Goal: Information Seeking & Learning: Learn about a topic

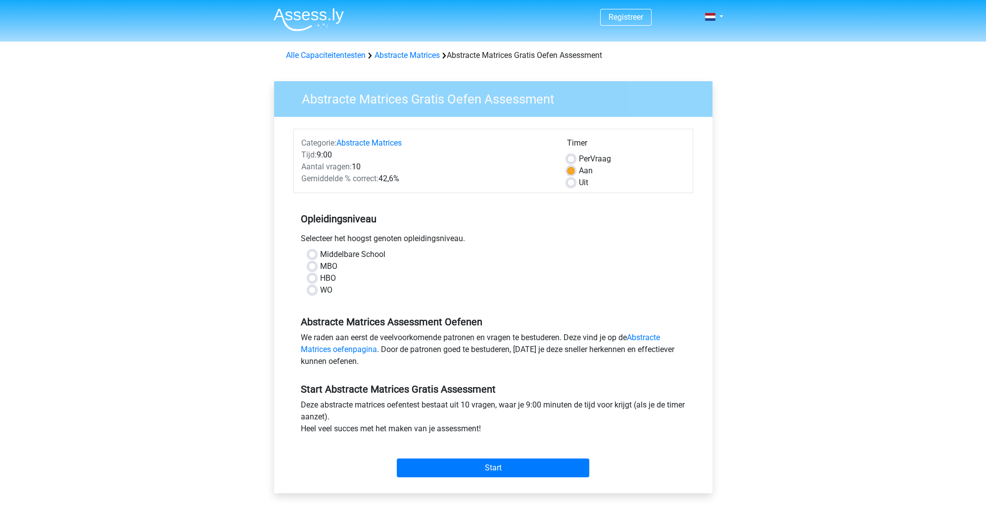
click at [322, 291] on label "WO" at bounding box center [326, 290] width 12 height 12
click at [316, 291] on input "WO" at bounding box center [312, 289] width 8 height 10
radio input "true"
click at [571, 176] on div "Aan" at bounding box center [626, 171] width 118 height 12
click at [579, 182] on label "Uit" at bounding box center [583, 183] width 9 height 12
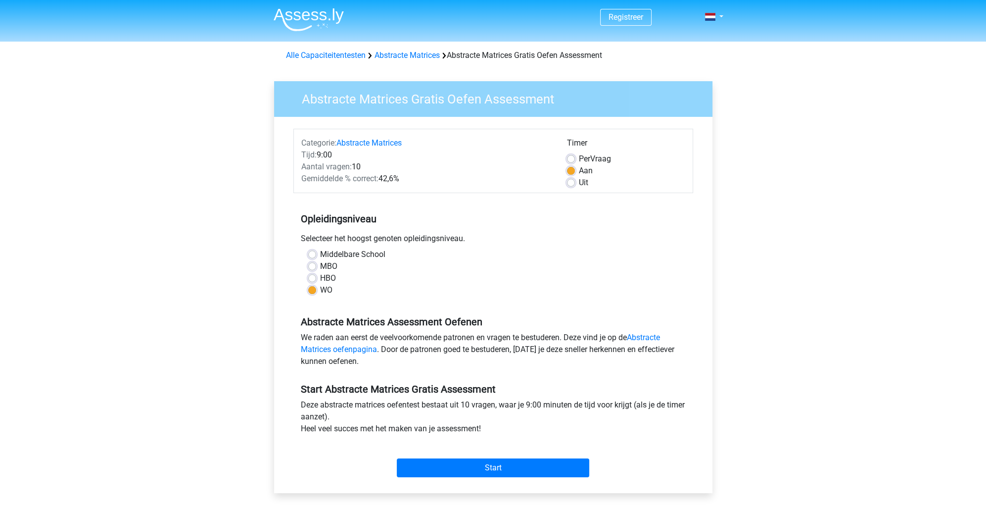
click at [571, 182] on input "Uit" at bounding box center [571, 182] width 8 height 10
radio input "true"
click at [509, 467] on input "Start" at bounding box center [493, 467] width 192 height 19
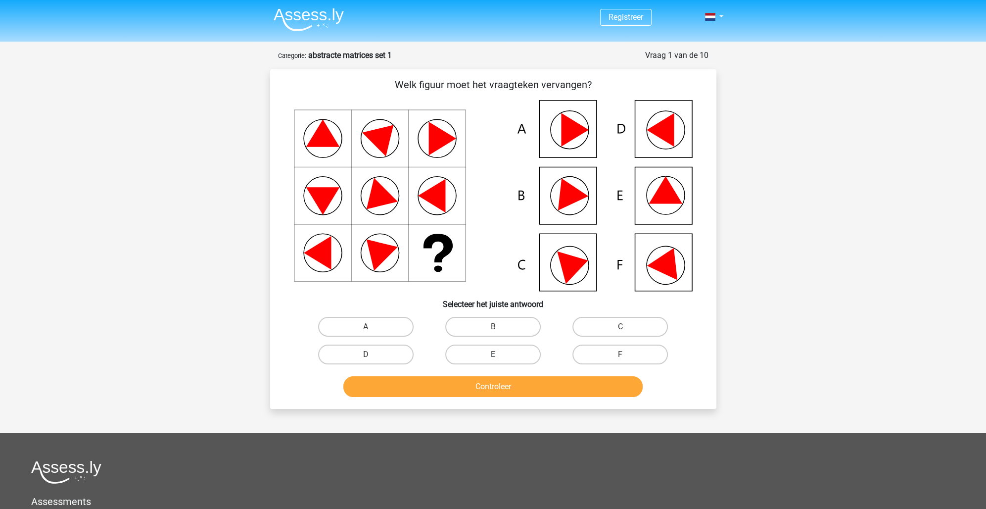
click at [483, 353] on label "E" at bounding box center [492, 354] width 95 height 20
click at [493, 354] on input "E" at bounding box center [496, 357] width 6 height 6
radio input "true"
click at [488, 379] on button "Controleer" at bounding box center [492, 386] width 299 height 21
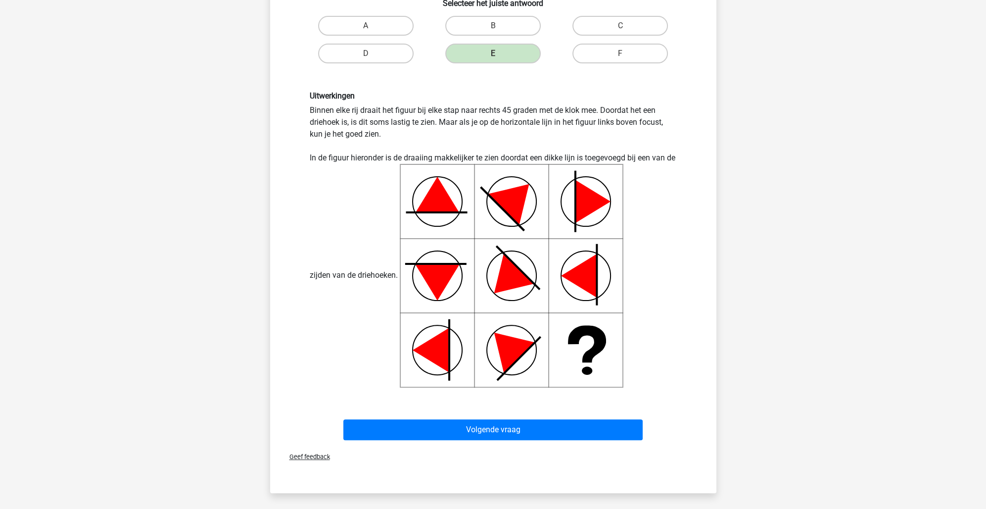
scroll to position [297, 0]
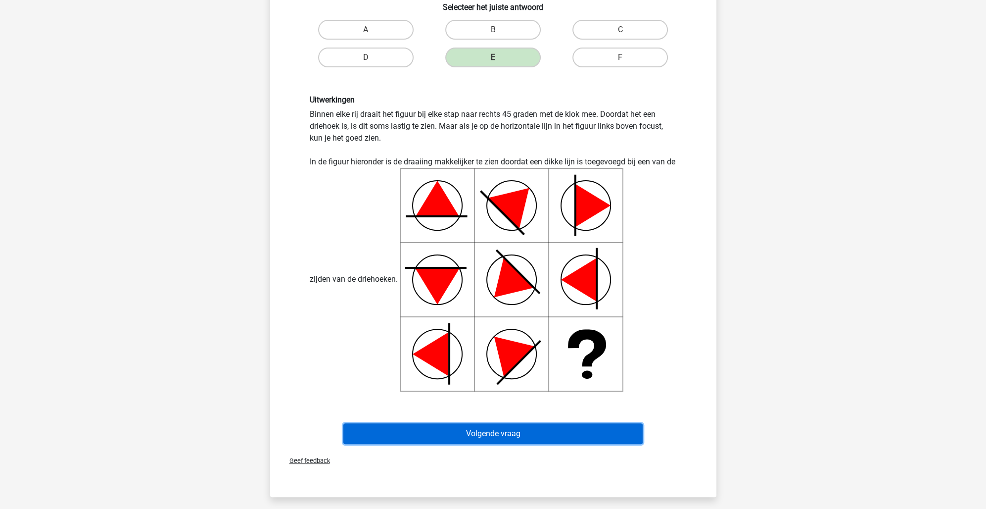
click at [477, 429] on button "Volgende vraag" at bounding box center [492, 433] width 299 height 21
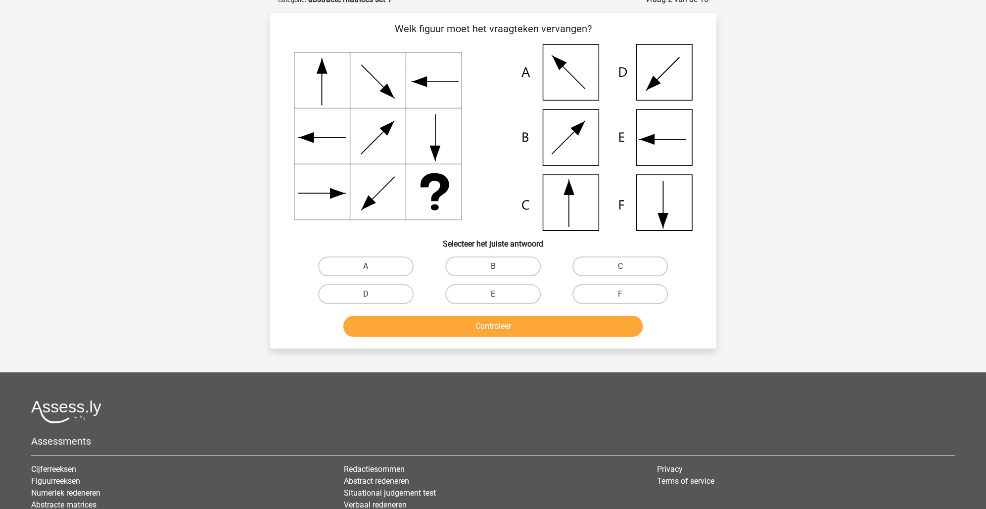
scroll to position [49, 0]
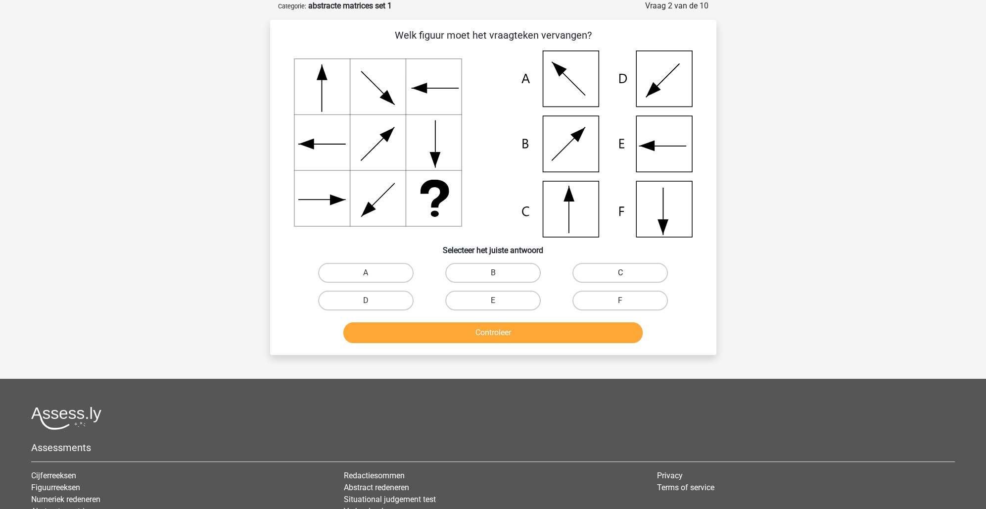
click at [579, 271] on label "C" at bounding box center [619, 273] width 95 height 20
click at [620, 273] on input "C" at bounding box center [623, 276] width 6 height 6
radio input "true"
click at [527, 332] on button "Controleer" at bounding box center [492, 332] width 299 height 21
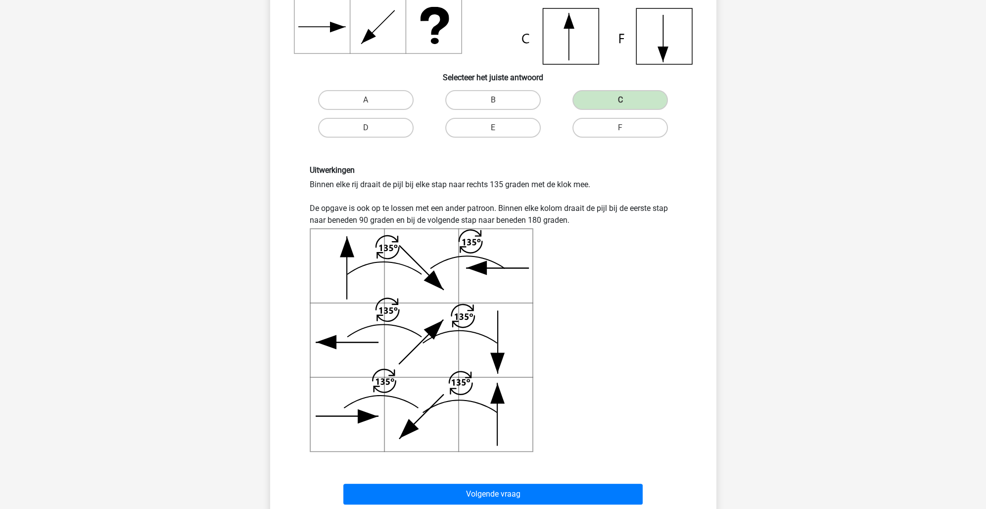
scroll to position [247, 0]
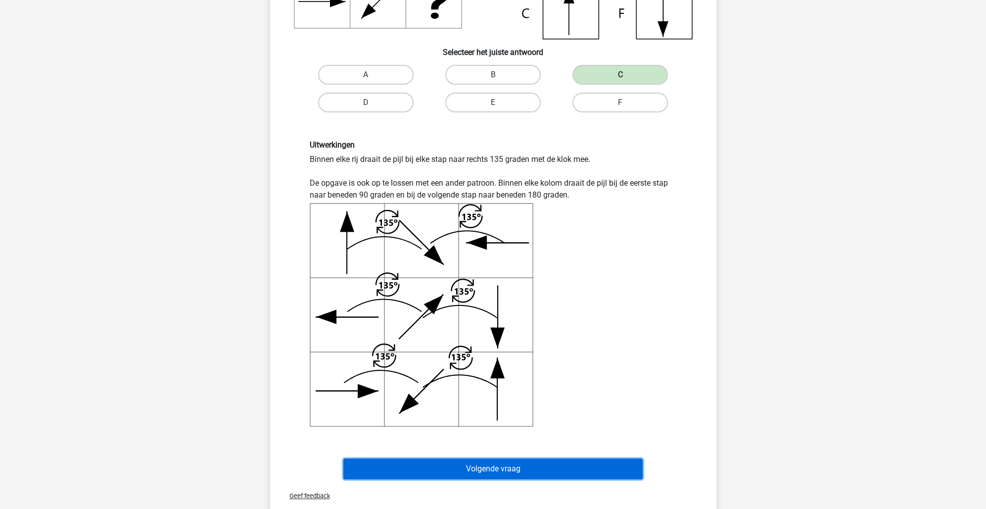
click at [552, 464] on button "Volgende vraag" at bounding box center [492, 468] width 299 height 21
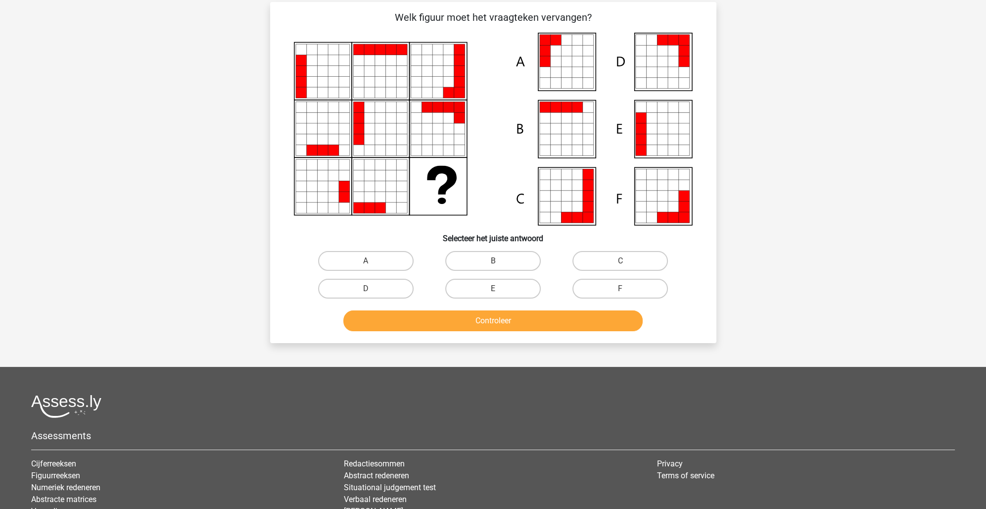
scroll to position [49, 0]
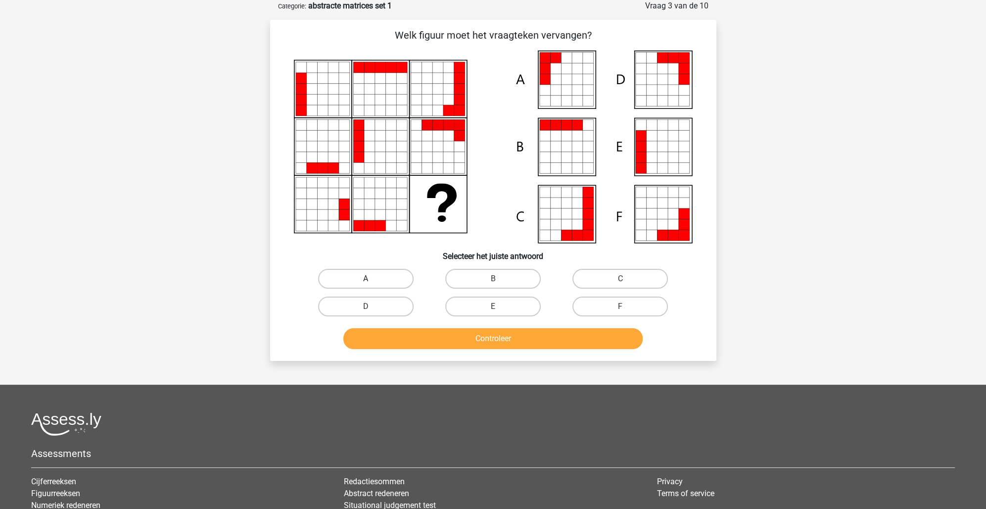
click at [368, 271] on label "A" at bounding box center [365, 279] width 95 height 20
click at [368, 279] on input "A" at bounding box center [369, 282] width 6 height 6
radio input "true"
click at [434, 346] on button "Controleer" at bounding box center [492, 338] width 299 height 21
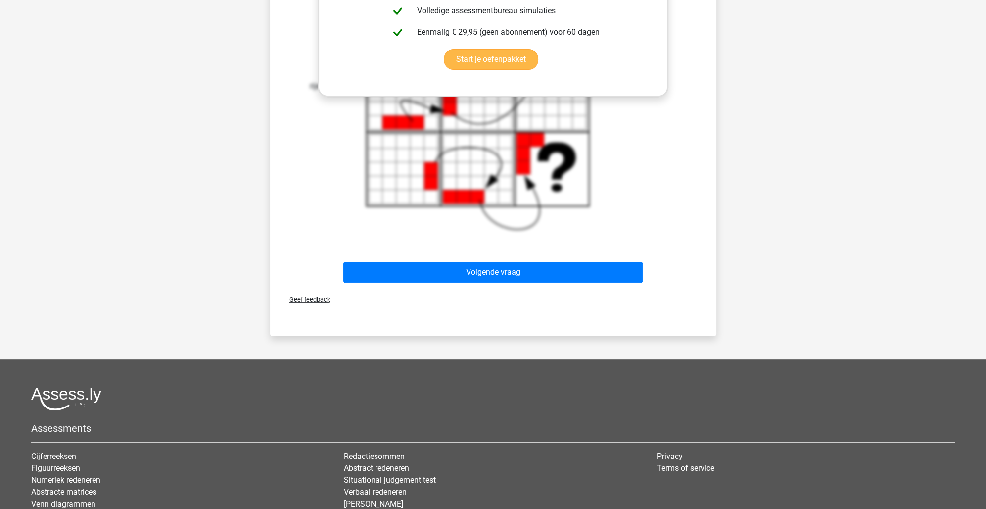
scroll to position [544, 0]
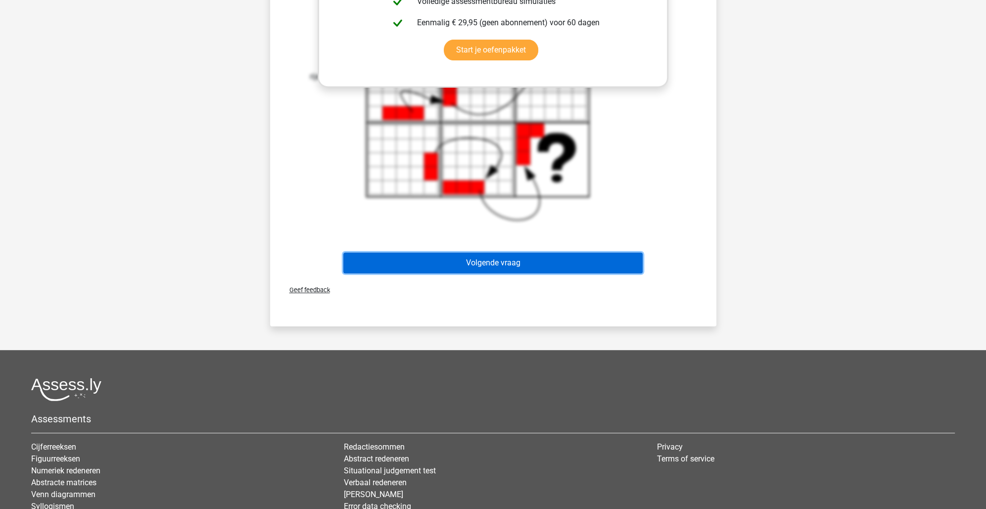
click at [526, 261] on button "Volgende vraag" at bounding box center [492, 262] width 299 height 21
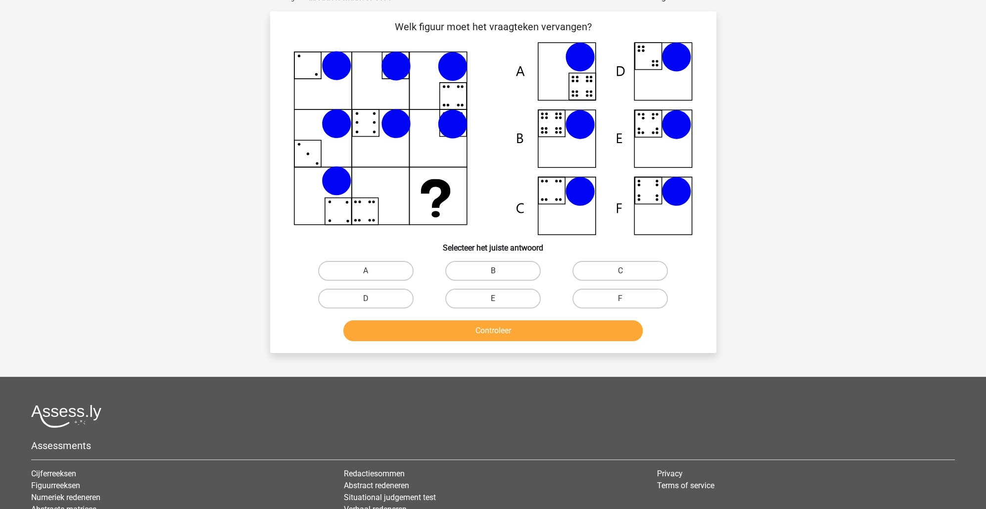
scroll to position [49, 0]
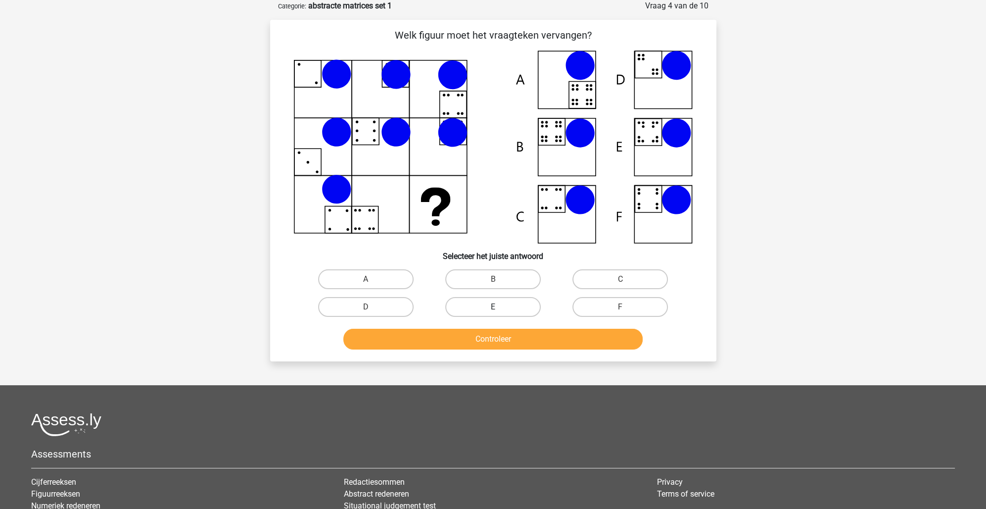
click at [514, 303] on label "E" at bounding box center [492, 307] width 95 height 20
click at [499, 307] on input "E" at bounding box center [496, 310] width 6 height 6
radio input "true"
click at [513, 342] on button "Controleer" at bounding box center [492, 338] width 299 height 21
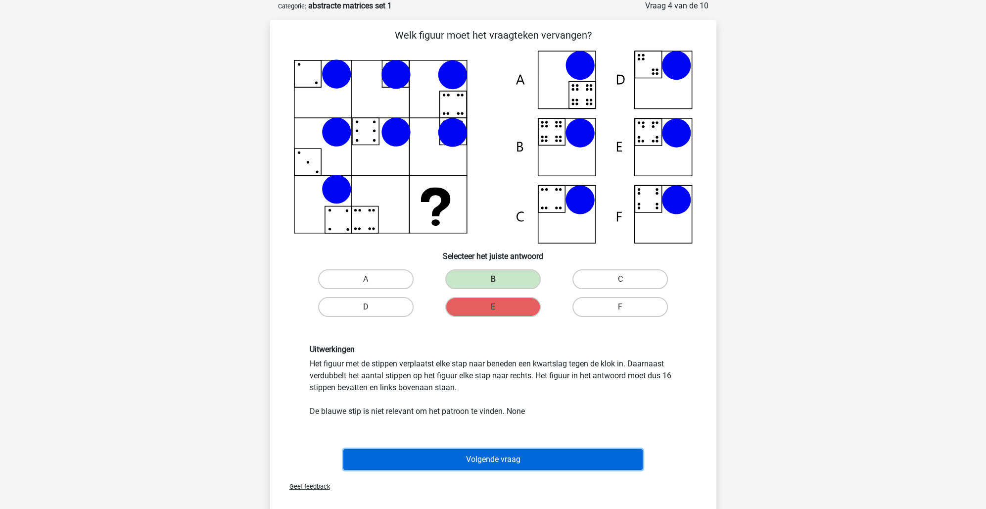
click at [387, 453] on button "Volgende vraag" at bounding box center [492, 459] width 299 height 21
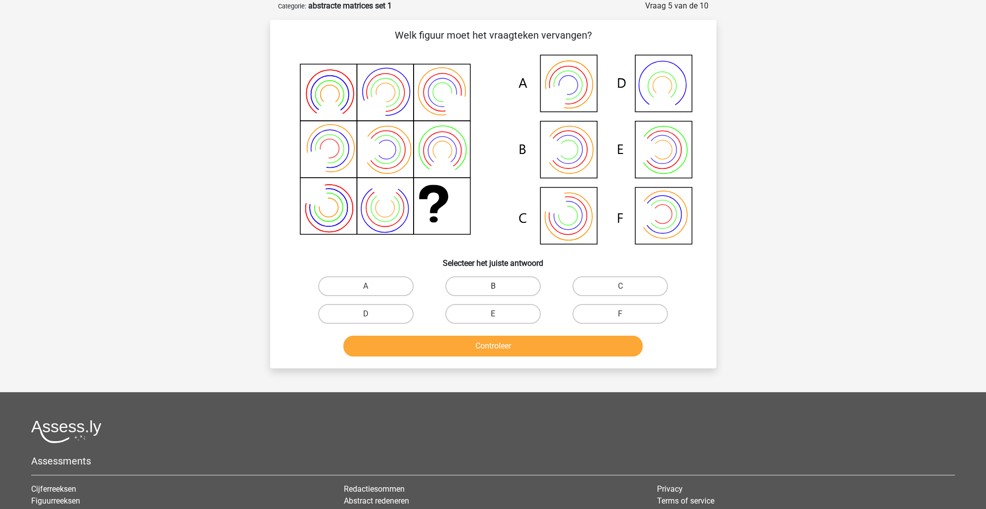
click at [508, 281] on label "B" at bounding box center [492, 286] width 95 height 20
click at [499, 286] on input "B" at bounding box center [496, 289] width 6 height 6
radio input "true"
click at [510, 350] on button "Controleer" at bounding box center [492, 345] width 299 height 21
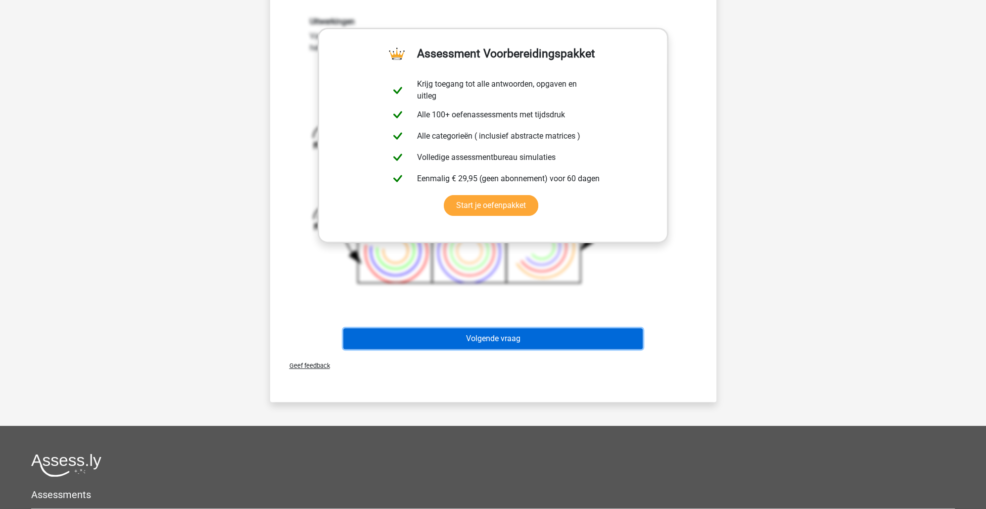
click at [496, 328] on button "Volgende vraag" at bounding box center [492, 338] width 299 height 21
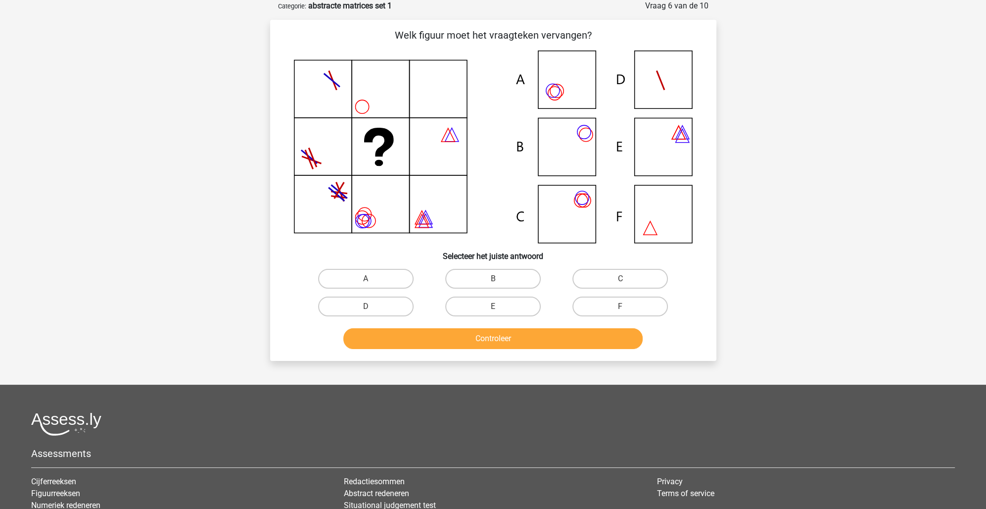
click at [602, 267] on div "C" at bounding box center [620, 279] width 127 height 28
click at [601, 273] on label "C" at bounding box center [619, 279] width 95 height 20
click at [620, 279] on input "C" at bounding box center [623, 282] width 6 height 6
radio input "true"
click at [571, 338] on button "Controleer" at bounding box center [492, 338] width 299 height 21
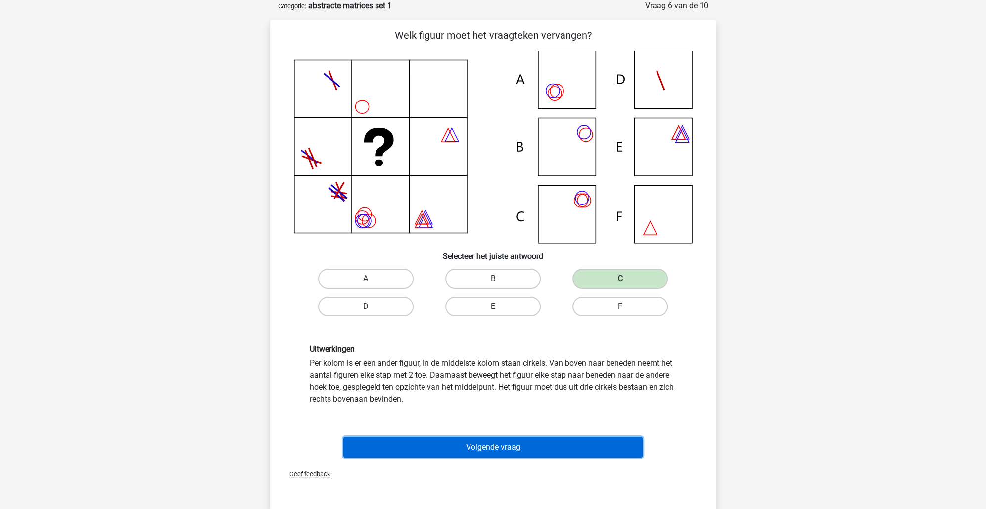
click at [504, 449] on button "Volgende vraag" at bounding box center [492, 446] width 299 height 21
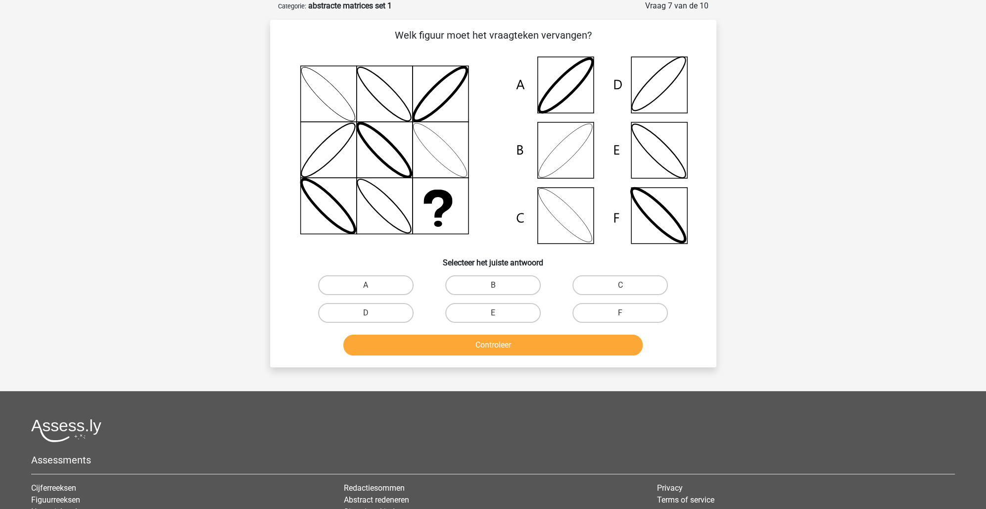
click at [626, 285] on input "C" at bounding box center [623, 288] width 6 height 6
radio input "true"
click at [565, 340] on button "Controleer" at bounding box center [492, 344] width 299 height 21
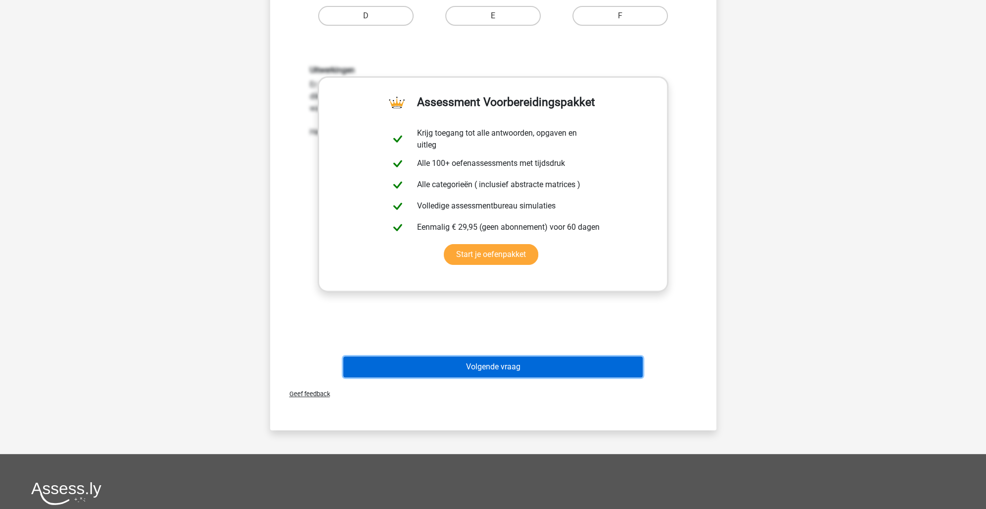
click at [509, 365] on button "Volgende vraag" at bounding box center [492, 366] width 299 height 21
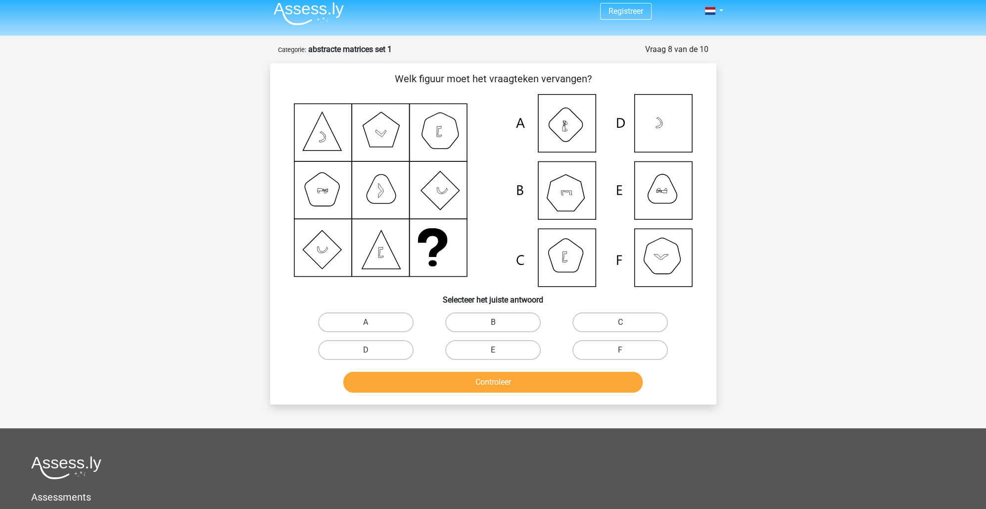
scroll to position [0, 0]
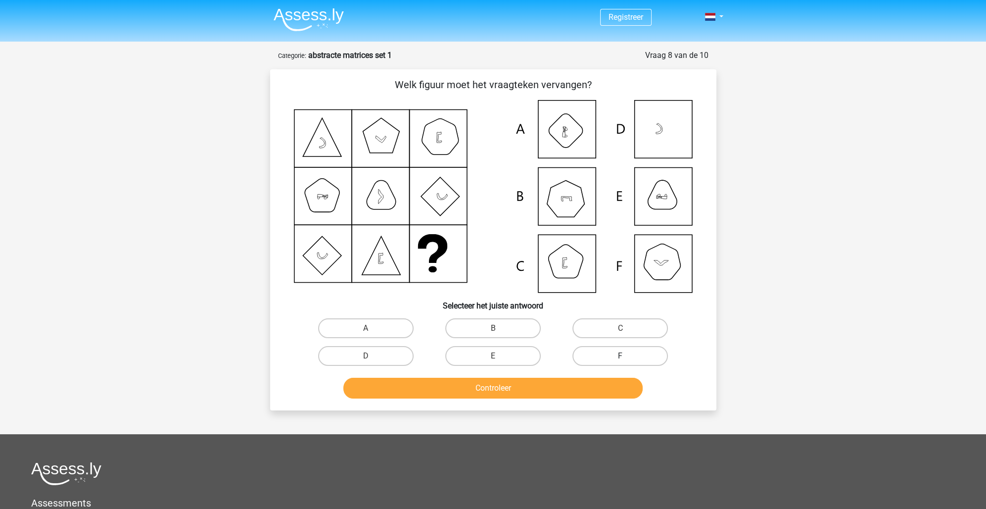
click at [611, 357] on label "F" at bounding box center [619, 356] width 95 height 20
click at [620, 357] on input "F" at bounding box center [623, 359] width 6 height 6
radio input "true"
click at [588, 384] on button "Controleer" at bounding box center [492, 387] width 299 height 21
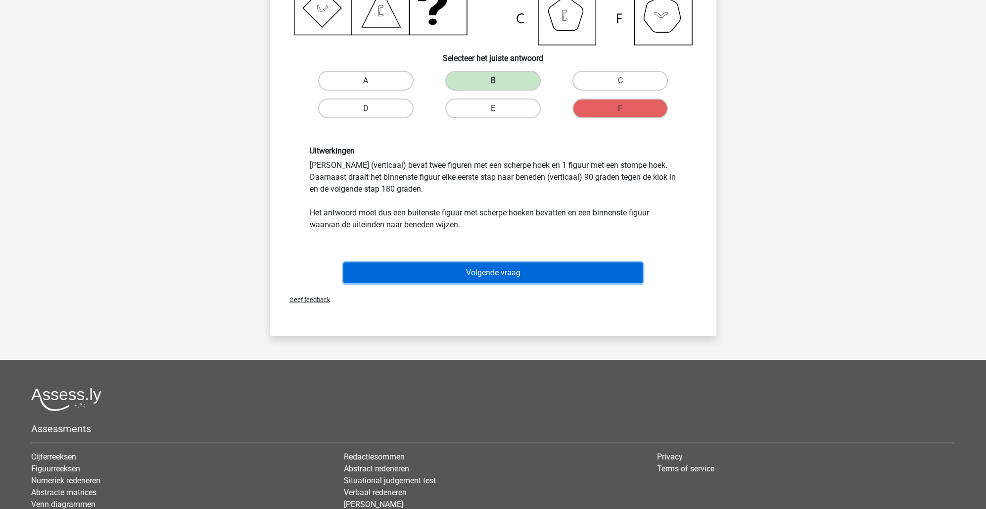
click at [494, 277] on button "Volgende vraag" at bounding box center [492, 272] width 299 height 21
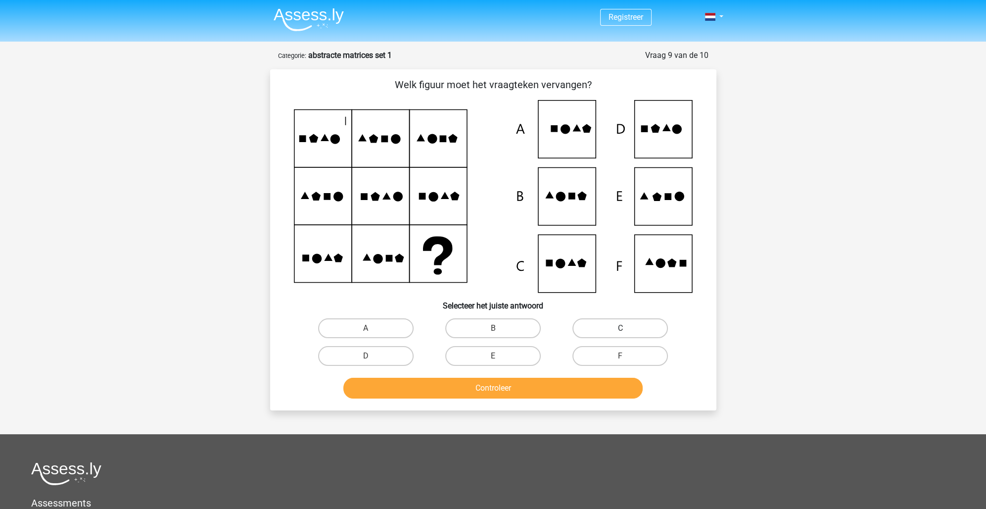
click at [597, 328] on label "C" at bounding box center [619, 328] width 95 height 20
click at [620, 328] on input "C" at bounding box center [623, 331] width 6 height 6
radio input "true"
click at [582, 384] on button "Controleer" at bounding box center [492, 387] width 299 height 21
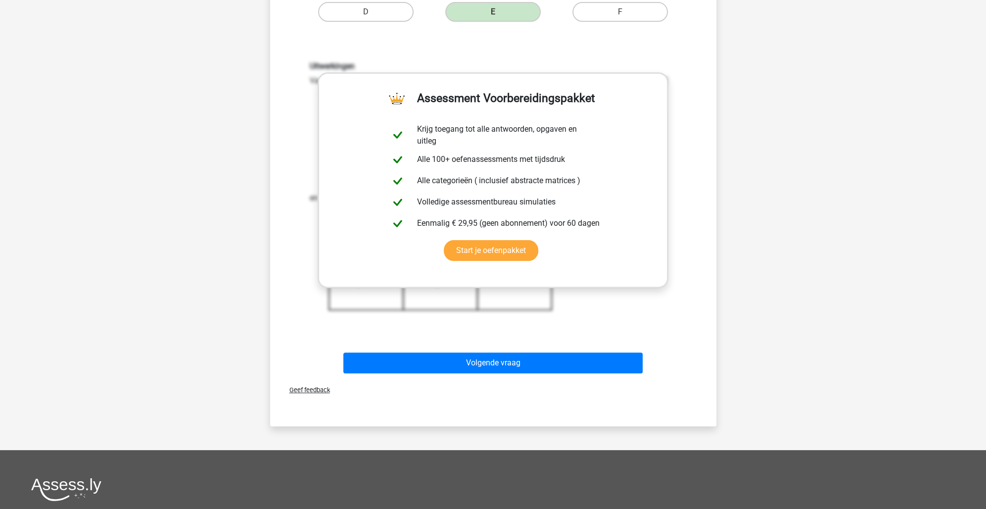
scroll to position [346, 0]
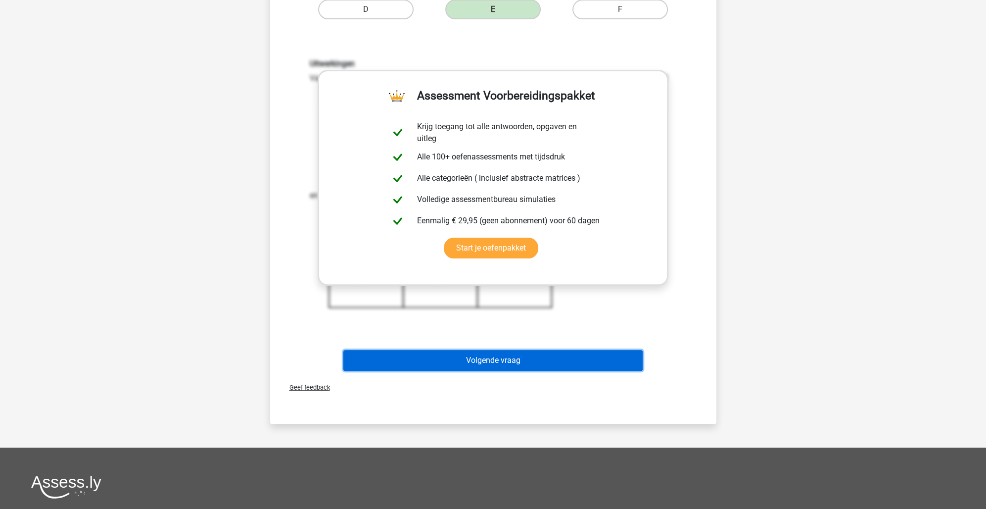
click at [530, 367] on button "Volgende vraag" at bounding box center [492, 360] width 299 height 21
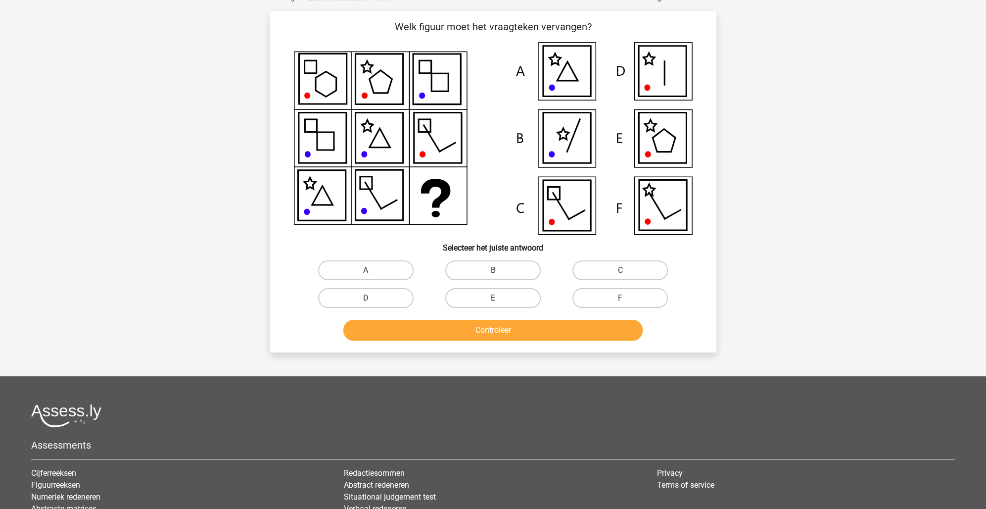
scroll to position [49, 0]
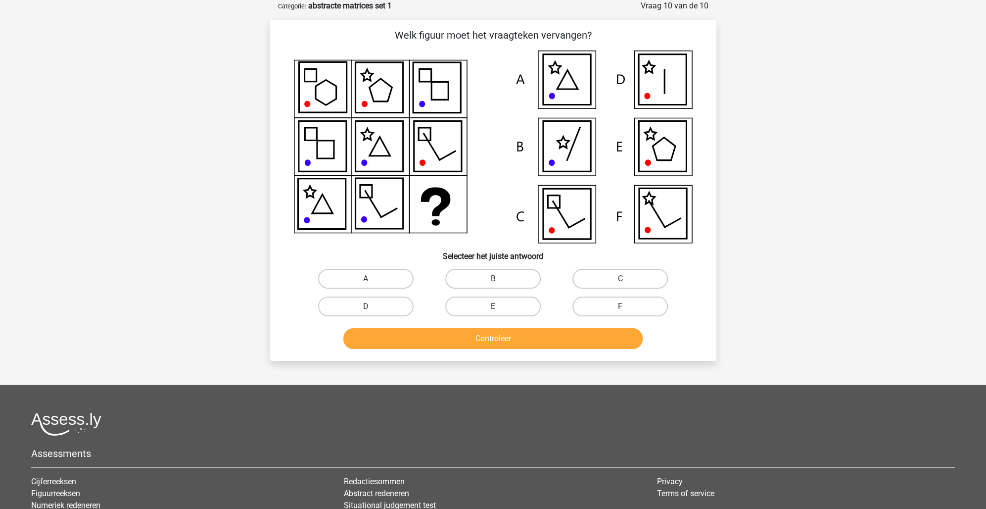
click at [474, 304] on label "E" at bounding box center [492, 306] width 95 height 20
click at [493, 306] on input "E" at bounding box center [496, 309] width 6 height 6
radio input "true"
click at [487, 336] on button "Controleer" at bounding box center [492, 338] width 299 height 21
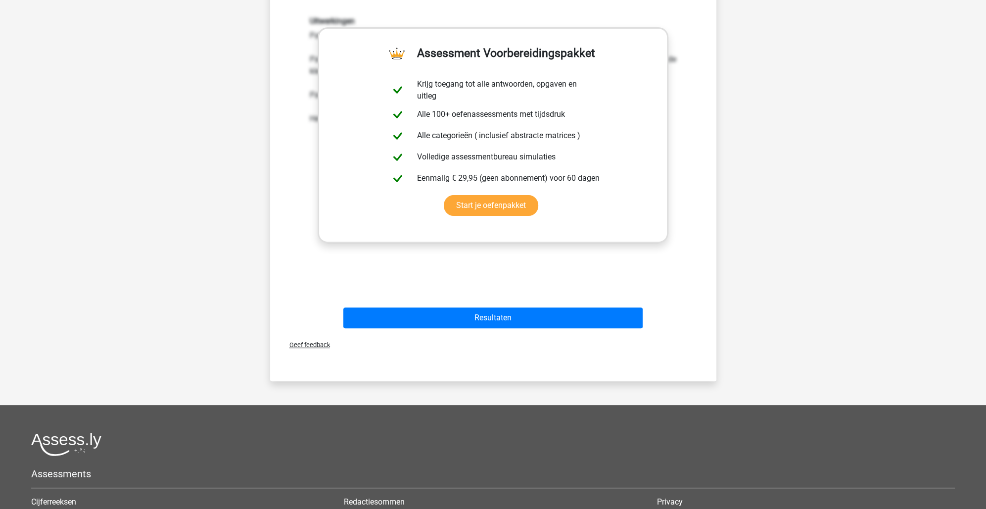
scroll to position [396, 0]
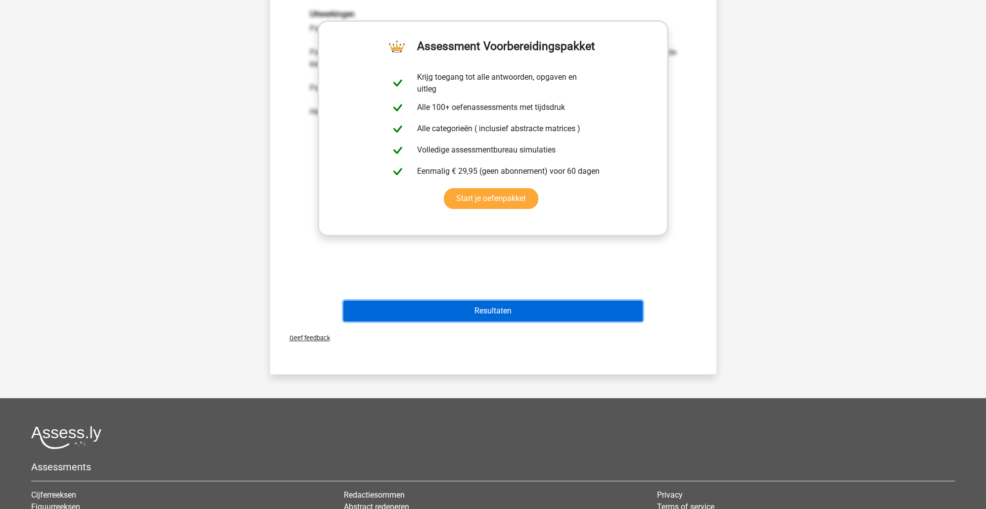
click at [550, 317] on button "Resultaten" at bounding box center [492, 310] width 299 height 21
